Goal: Task Accomplishment & Management: Use online tool/utility

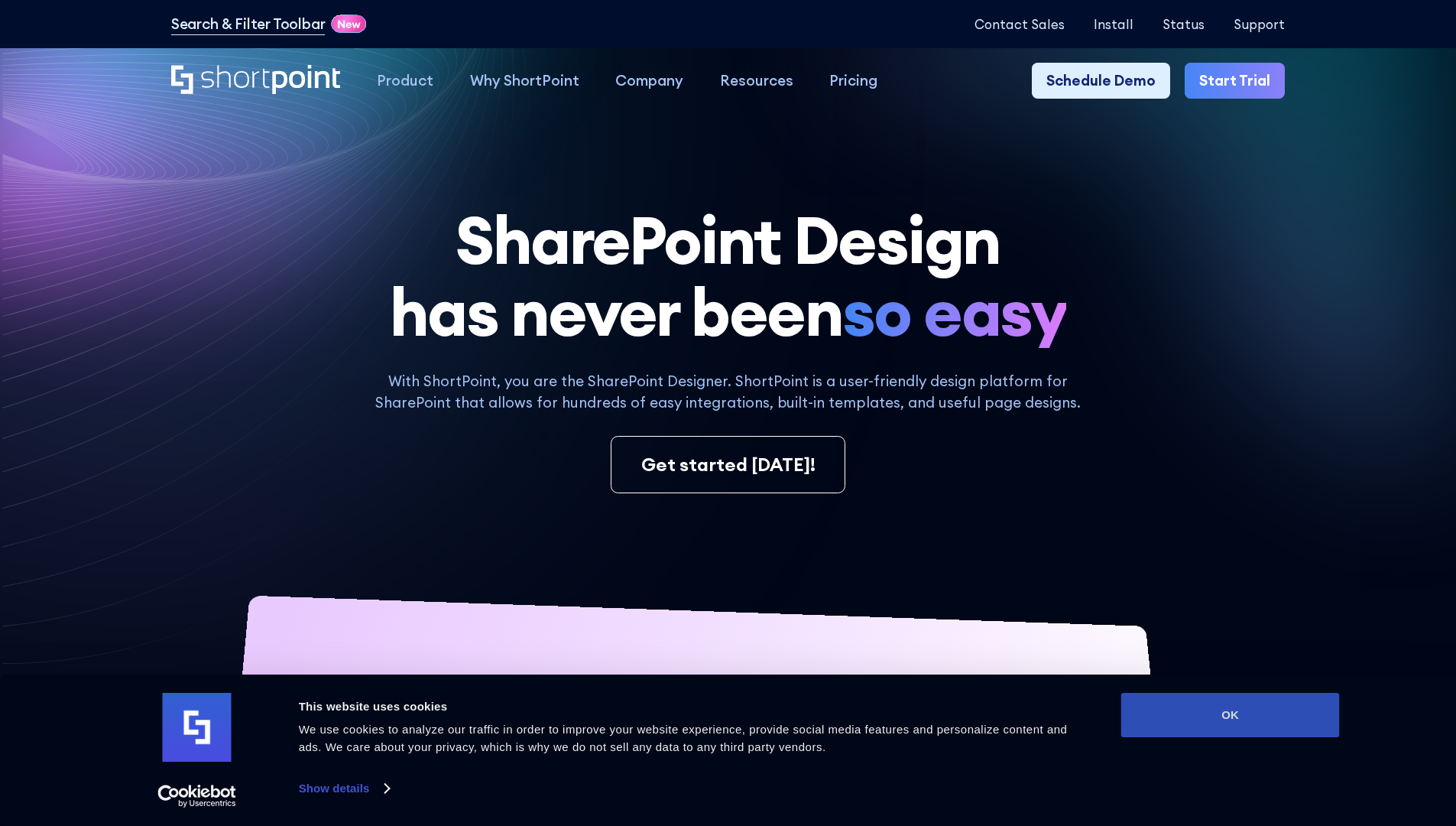
click at [1230, 715] on button "OK" at bounding box center [1231, 714] width 219 height 44
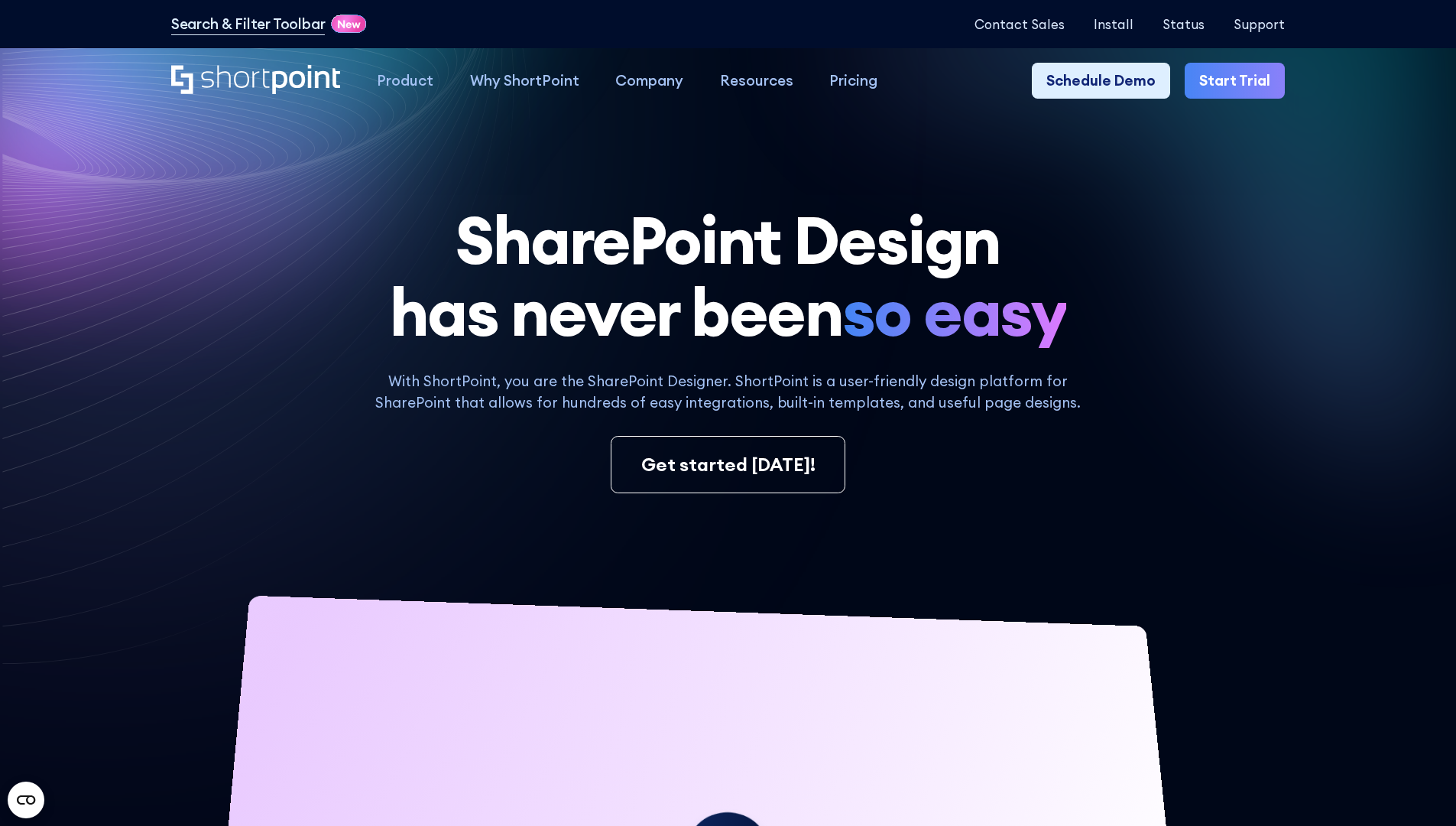
click at [1240, 81] on link "Start Trial" at bounding box center [1234, 81] width 100 height 37
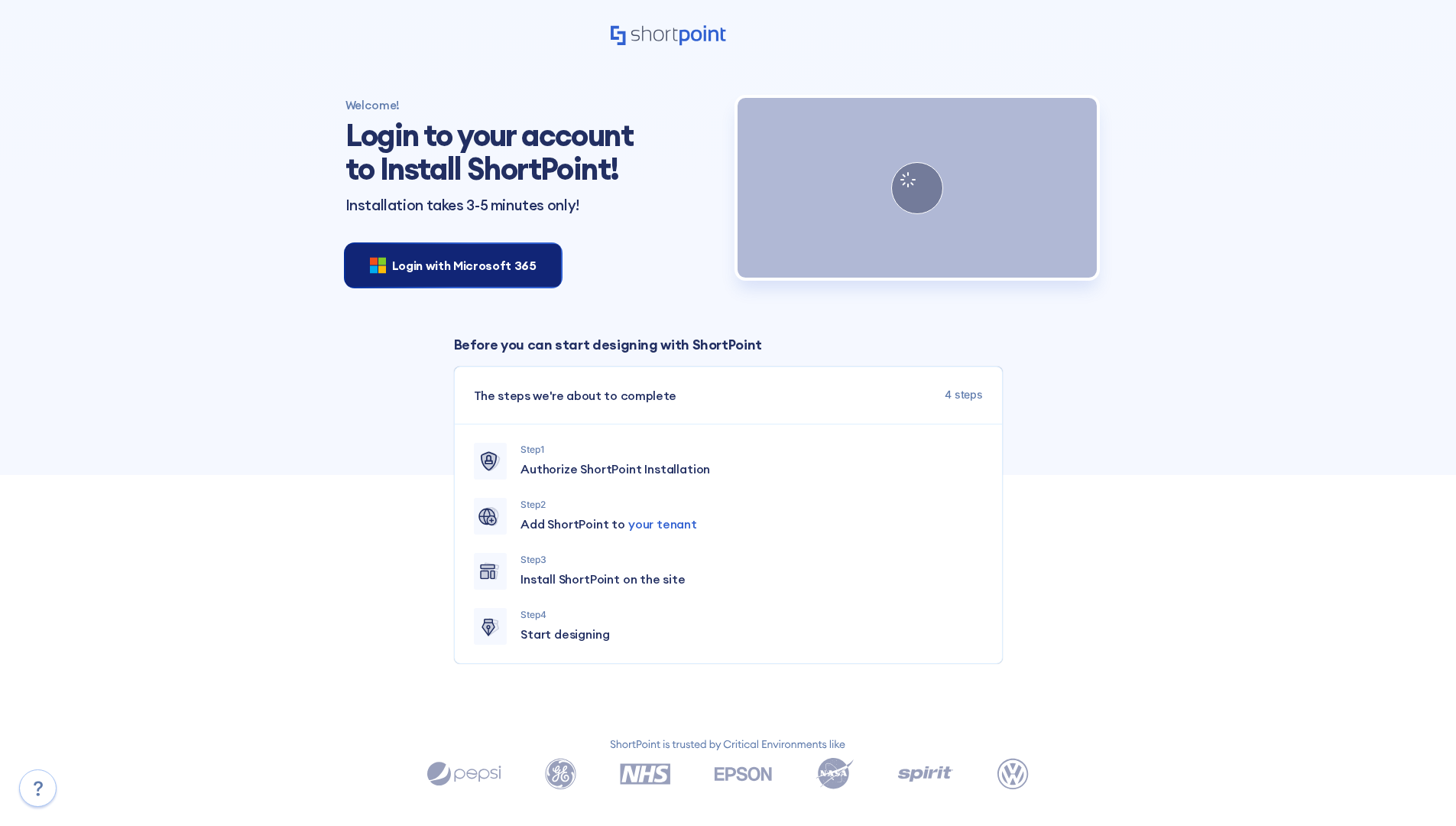
click at [449, 265] on span "Login with Microsoft 365" at bounding box center [465, 265] width 145 height 18
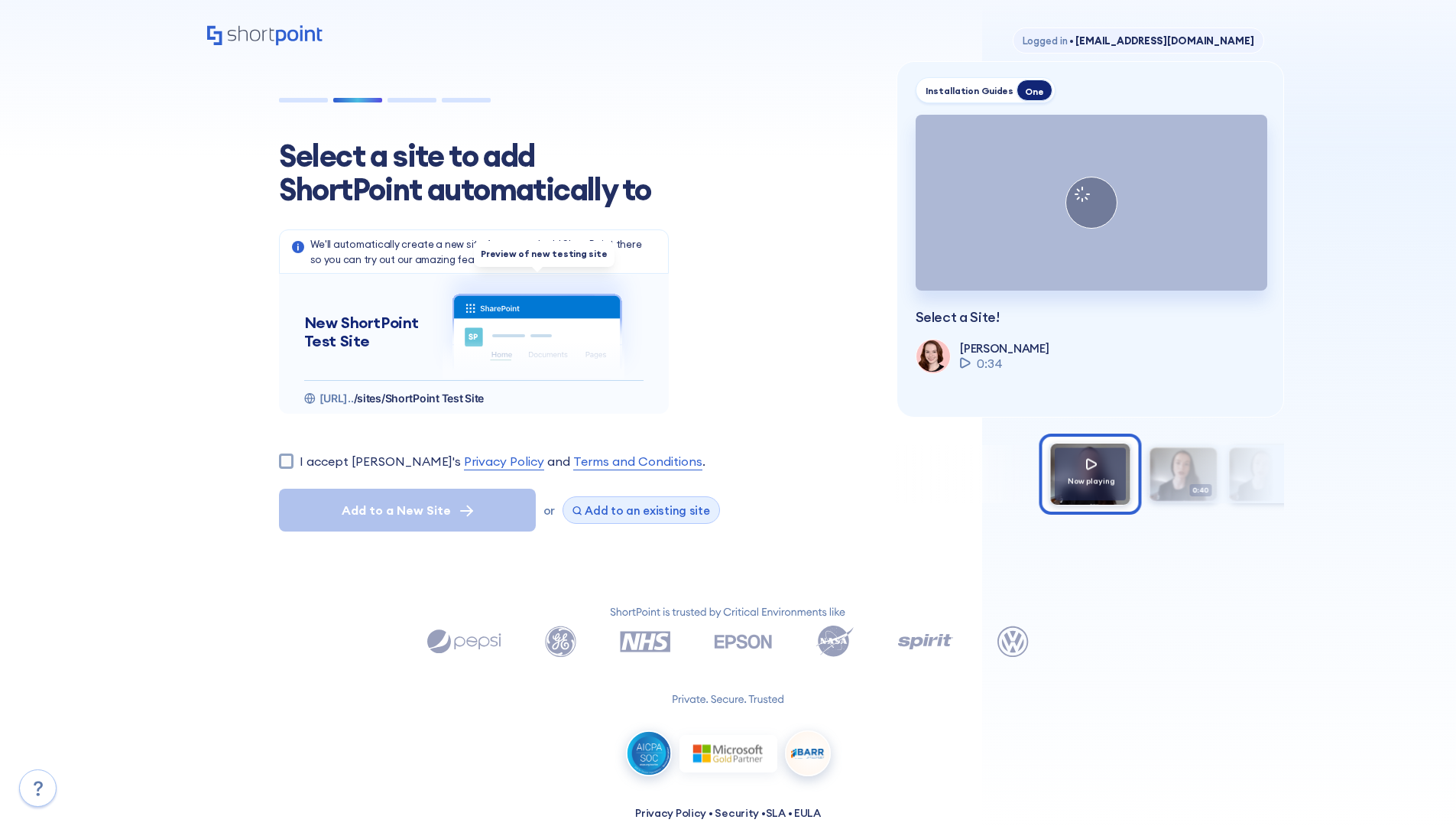
click at [635, 510] on span "Add to an existing site" at bounding box center [647, 510] width 125 height 15
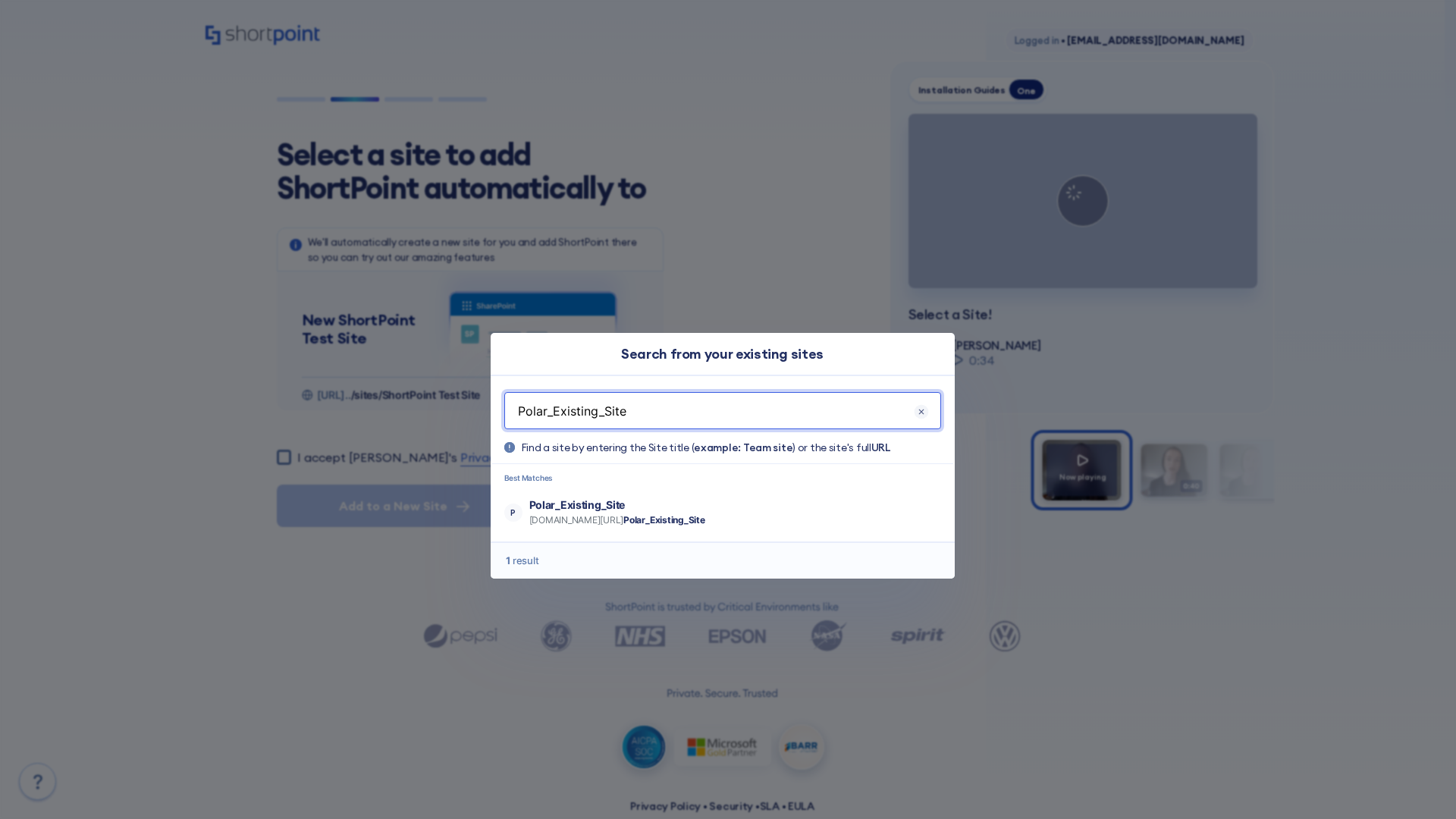
click at [661, 504] on p "Polar_Existing_Site" at bounding box center [617, 505] width 176 height 15
click at [289, 450] on input "I accept ShortPoint's Privacy Policy and Terms and Conditions ." at bounding box center [284, 457] width 15 height 15
checkbox input "true"
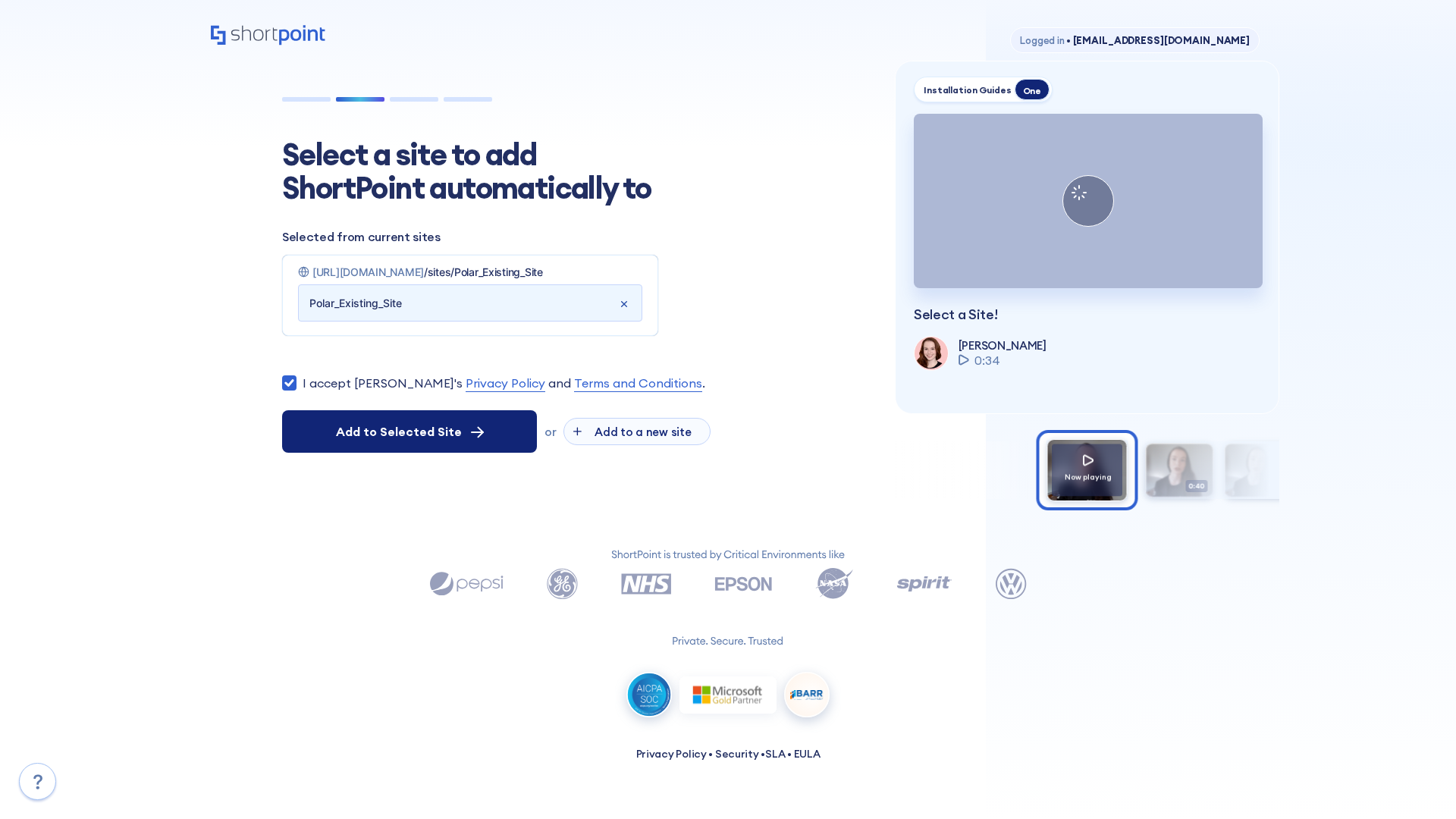
click at [410, 440] on span "Add to Selected Site" at bounding box center [398, 431] width 126 height 18
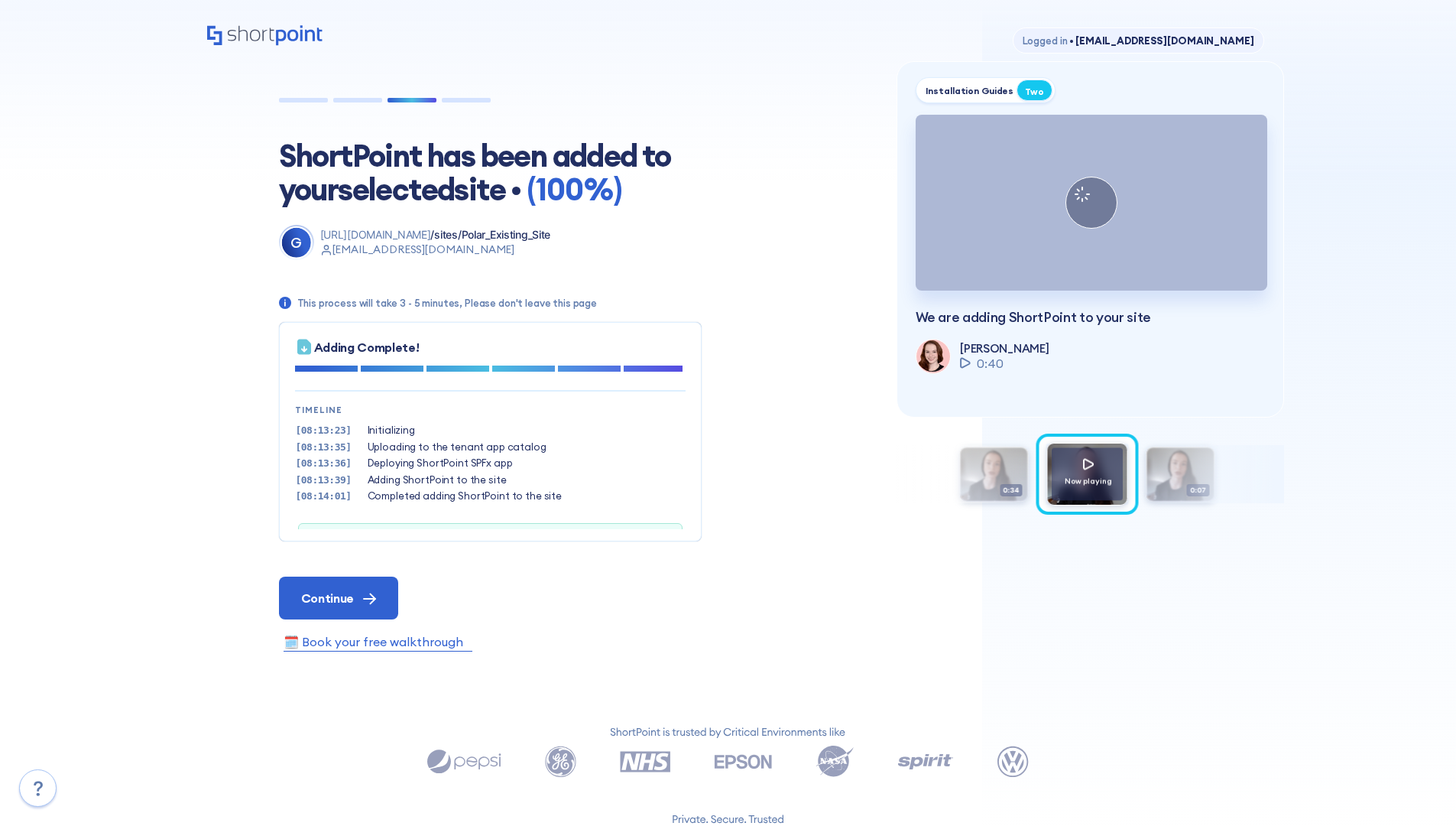
scroll to position [47, 0]
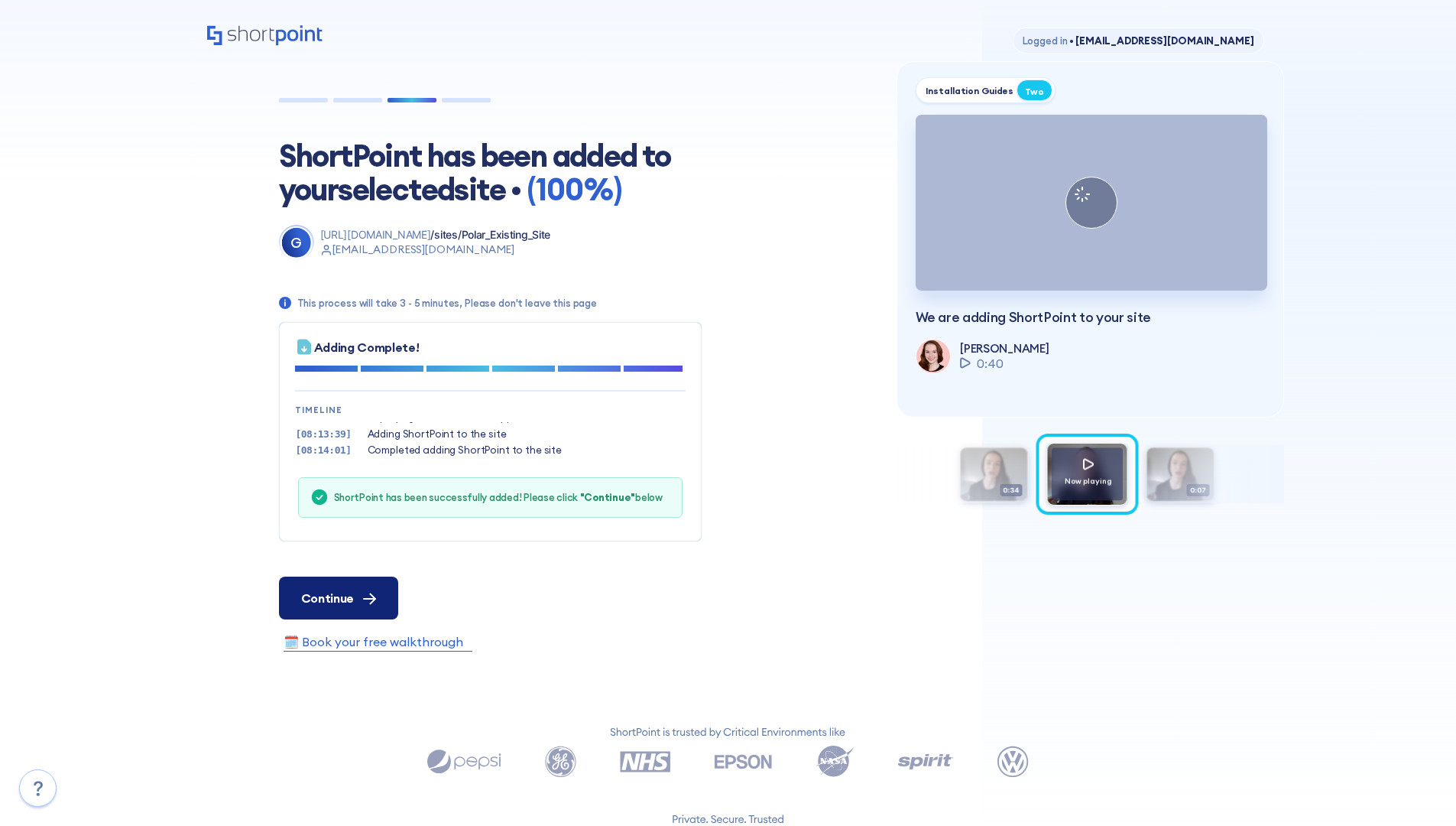
click at [338, 598] on span "Continue" at bounding box center [327, 598] width 53 height 18
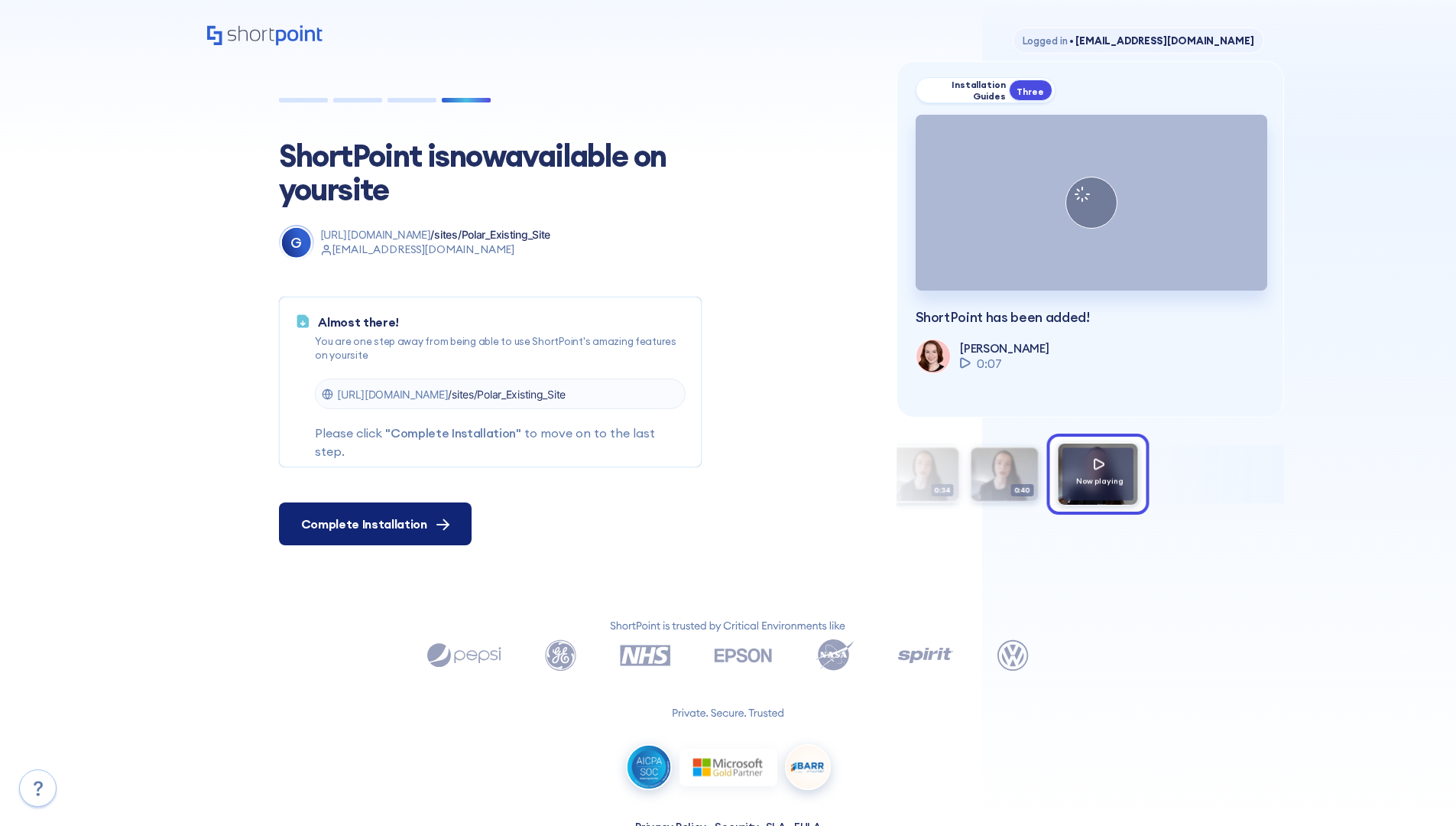
click at [373, 523] on span "Complete Installation" at bounding box center [364, 523] width 126 height 18
